Goal: Transaction & Acquisition: Purchase product/service

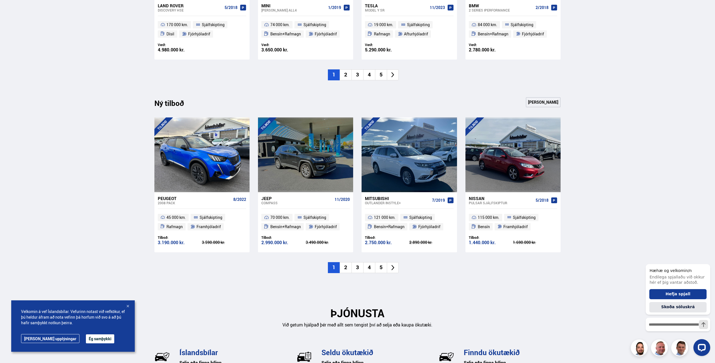
scroll to position [505, 0]
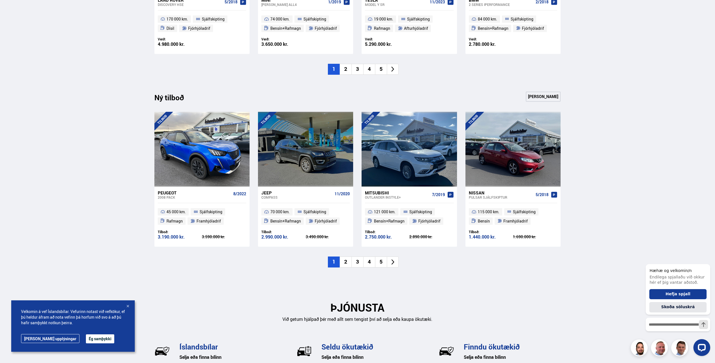
click at [86, 338] on button "Ég samþykki" at bounding box center [100, 338] width 28 height 9
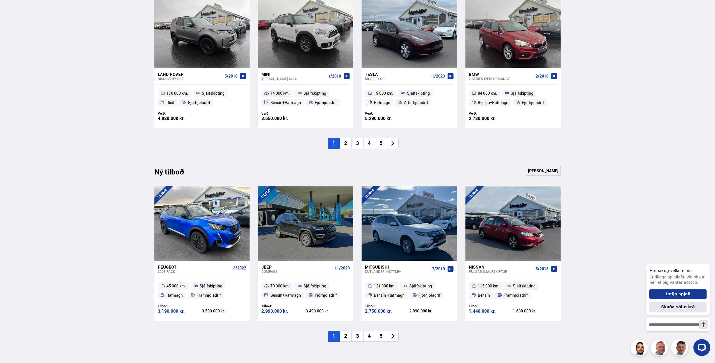
scroll to position [0, 0]
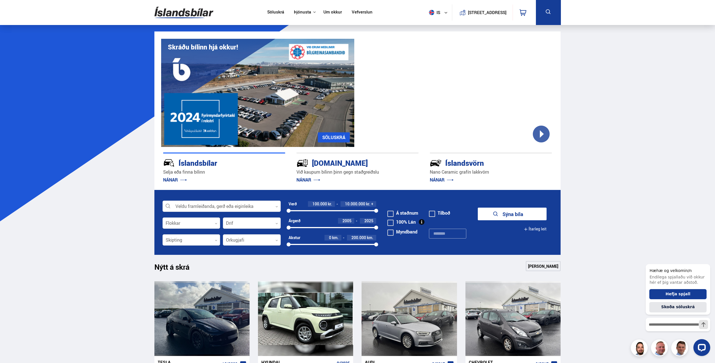
drag, startPoint x: 289, startPoint y: 272, endPoint x: 280, endPoint y: 141, distance: 131.4
click at [547, 19] on button at bounding box center [548, 12] width 25 height 25
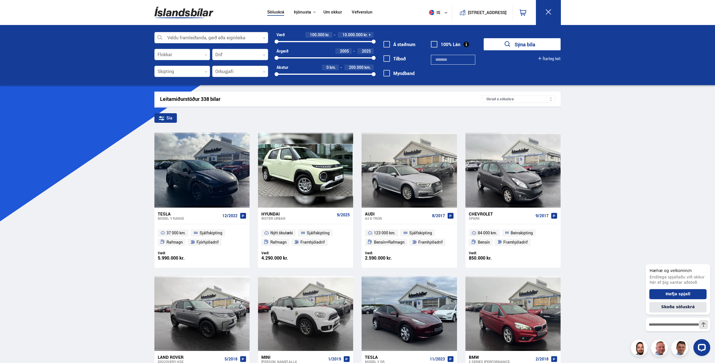
click at [199, 29] on div "Veldu framleiðanda, gerð eða eiginleika 0 Flokkar 0 Drif 0 Skipting 0 Orkugjafi…" at bounding box center [357, 55] width 715 height 60
click at [186, 36] on div at bounding box center [211, 37] width 114 height 11
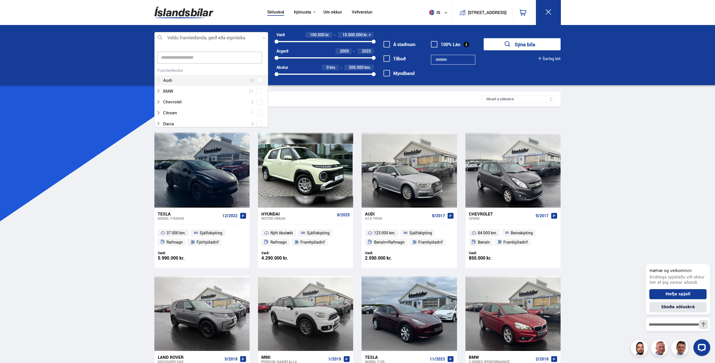
scroll to position [84, 112]
click at [169, 79] on div at bounding box center [205, 80] width 99 height 8
drag, startPoint x: 179, startPoint y: 55, endPoint x: 185, endPoint y: 56, distance: 6.8
click at [179, 55] on div at bounding box center [205, 52] width 99 height 8
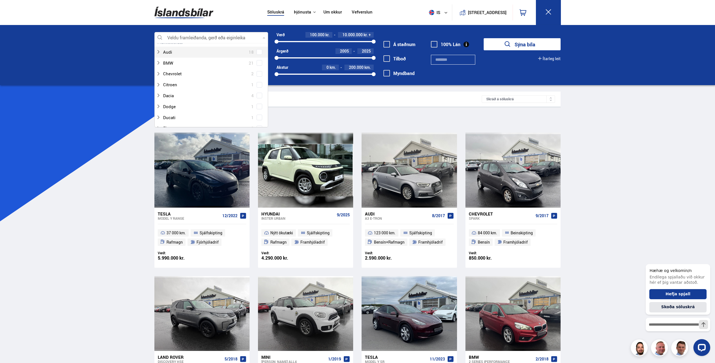
click at [257, 54] on span at bounding box center [260, 52] width 6 height 6
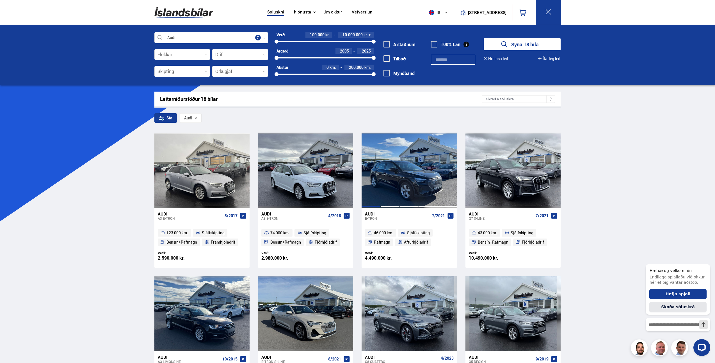
click at [374, 179] on div at bounding box center [370, 169] width 19 height 75
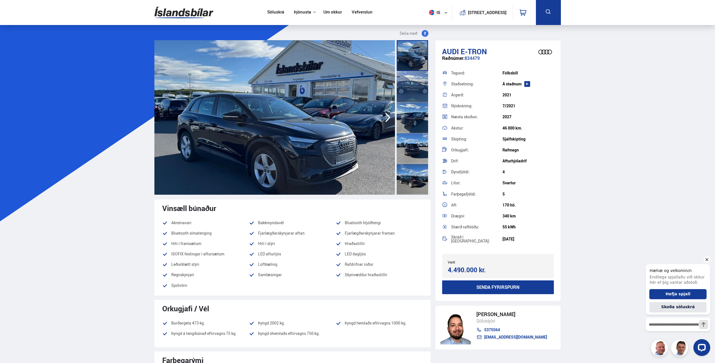
click at [706, 259] on icon "Hide greeting" at bounding box center [706, 259] width 7 height 7
click at [416, 86] on div at bounding box center [412, 86] width 31 height 31
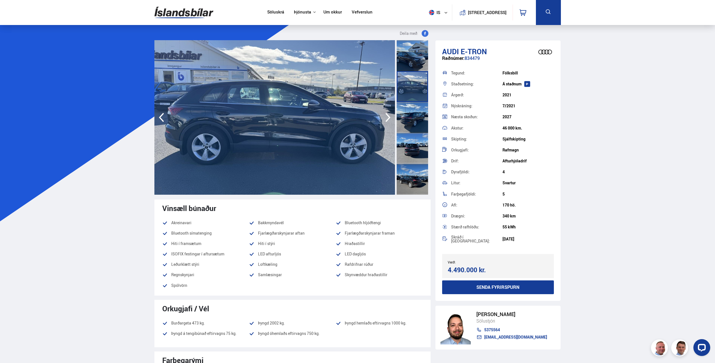
click at [415, 109] on div at bounding box center [412, 117] width 31 height 31
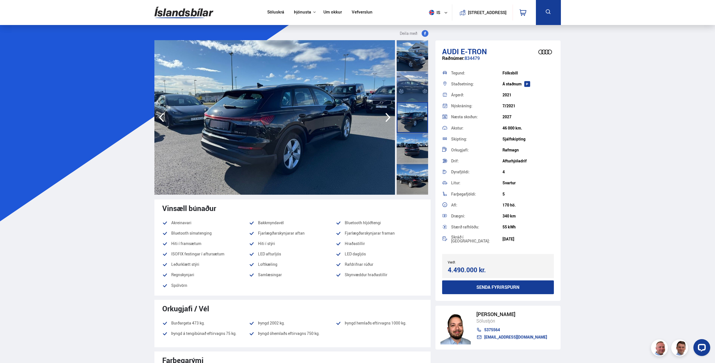
click at [407, 144] on div at bounding box center [412, 148] width 31 height 31
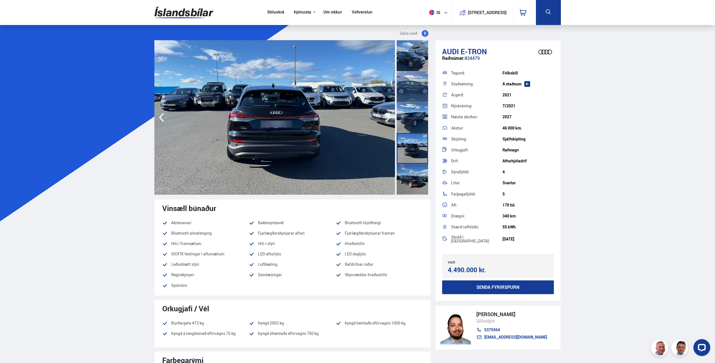
click at [404, 174] on div at bounding box center [412, 179] width 31 height 31
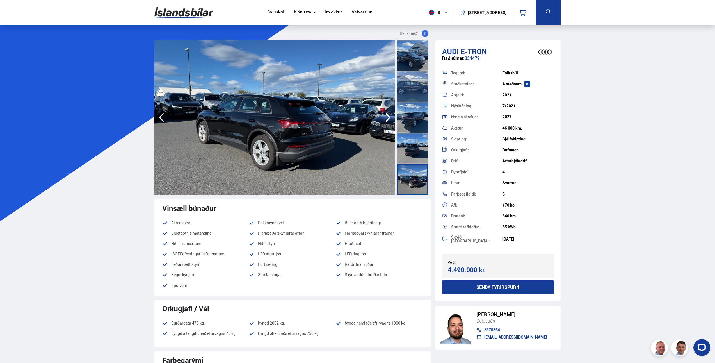
click at [414, 61] on div at bounding box center [412, 55] width 31 height 31
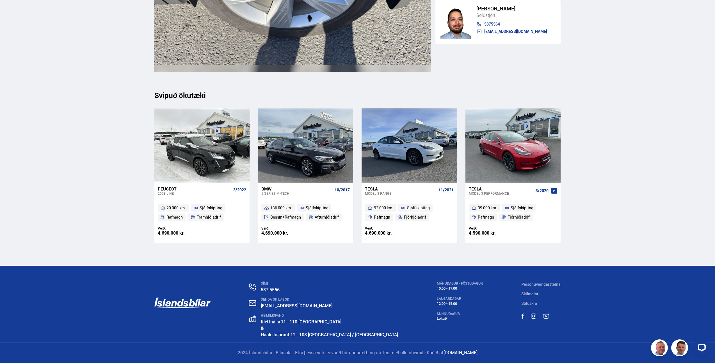
drag, startPoint x: 595, startPoint y: 93, endPoint x: 577, endPoint y: 240, distance: 148.2
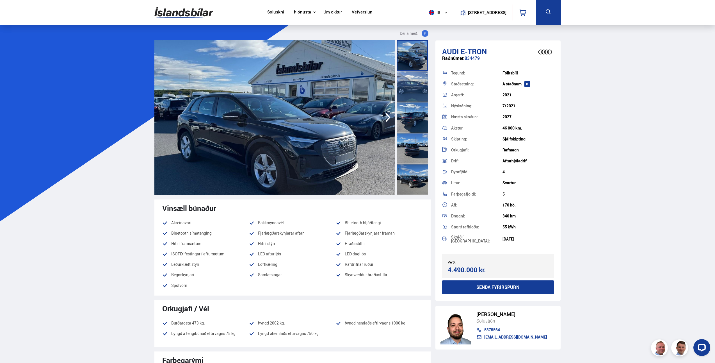
drag, startPoint x: 605, startPoint y: 203, endPoint x: 599, endPoint y: 67, distance: 135.7
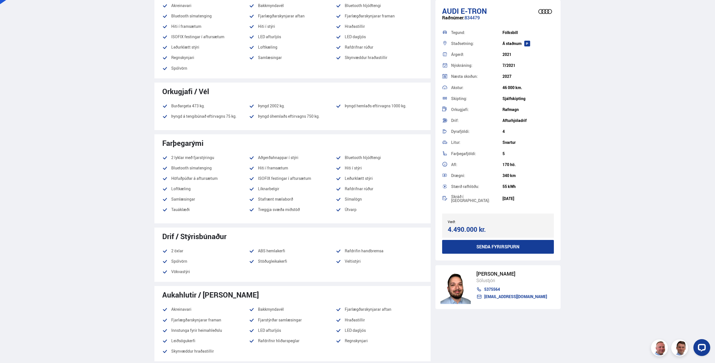
scroll to position [225, 0]
